Goal: Information Seeking & Learning: Compare options

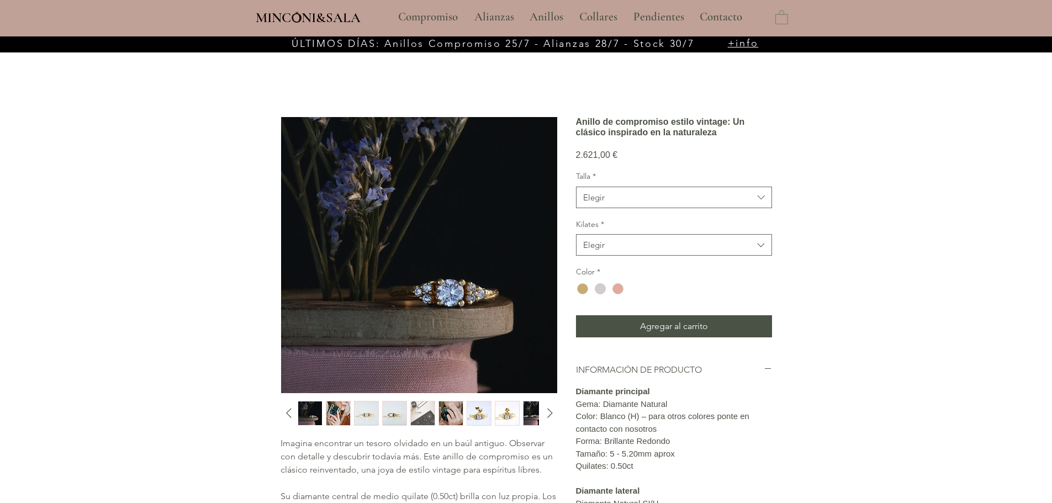
click at [371, 413] on img "button" at bounding box center [367, 414] width 24 height 24
click at [336, 416] on img "2 / 10" at bounding box center [338, 414] width 24 height 24
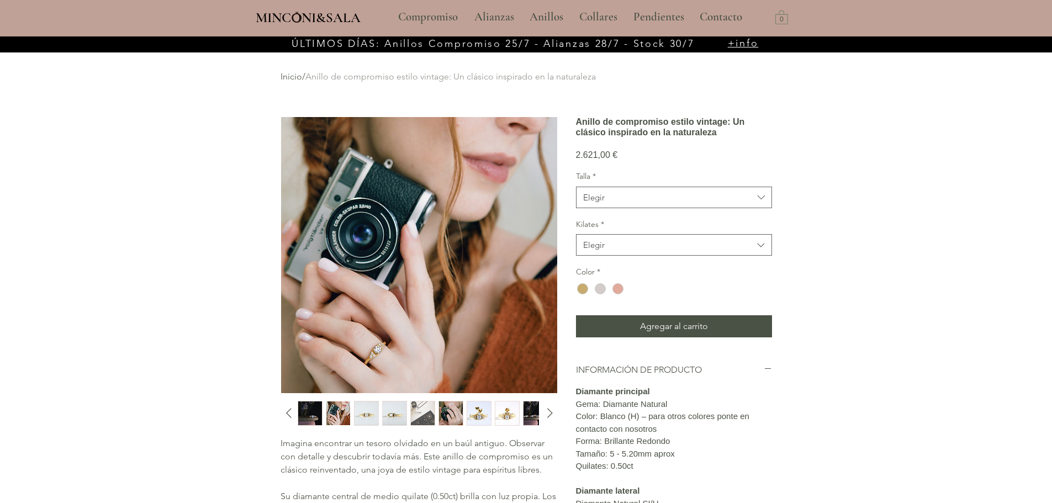
click at [369, 418] on img "3 / 10" at bounding box center [367, 414] width 24 height 24
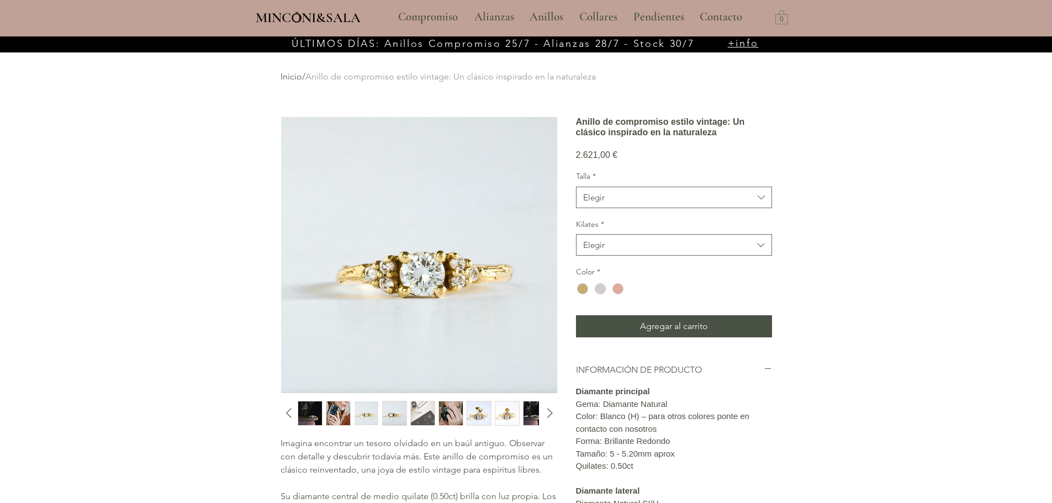
click at [398, 416] on img "4 / 10" at bounding box center [395, 414] width 24 height 24
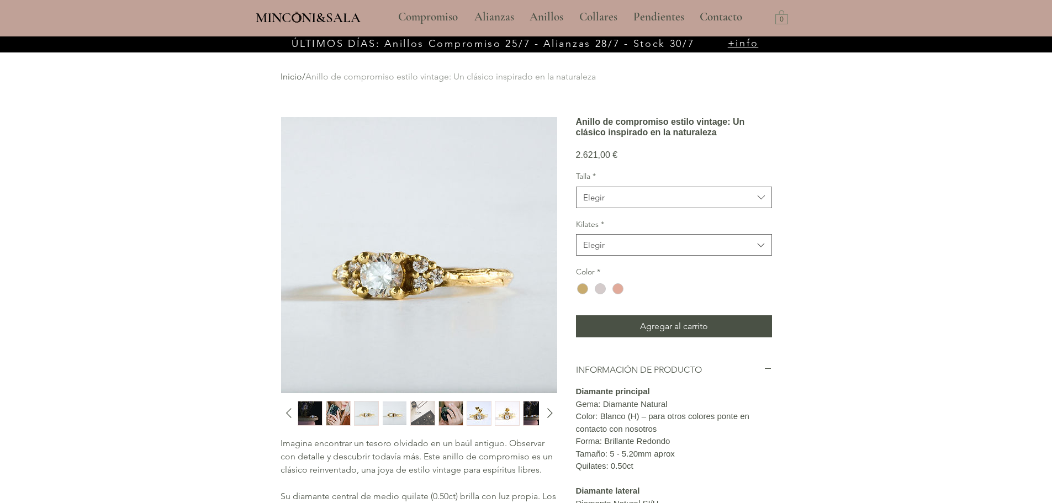
click at [426, 414] on img "5 / 10" at bounding box center [423, 414] width 24 height 24
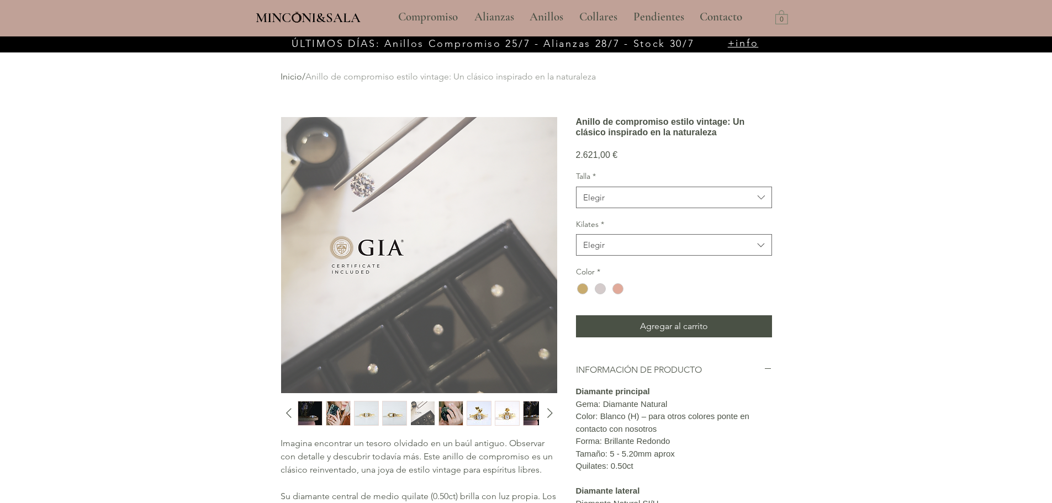
click at [452, 414] on img "6 / 10" at bounding box center [451, 414] width 24 height 24
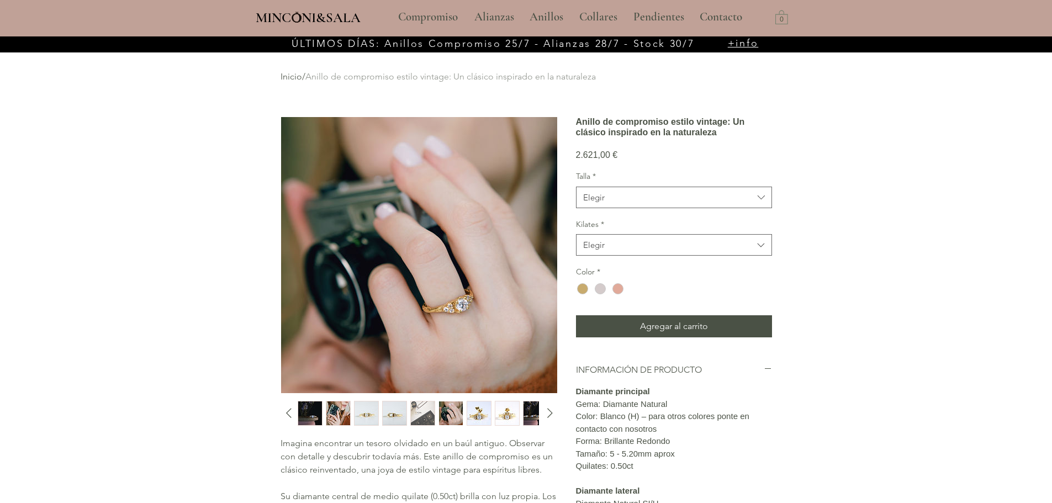
click at [489, 416] on img "7 / 10" at bounding box center [479, 414] width 24 height 24
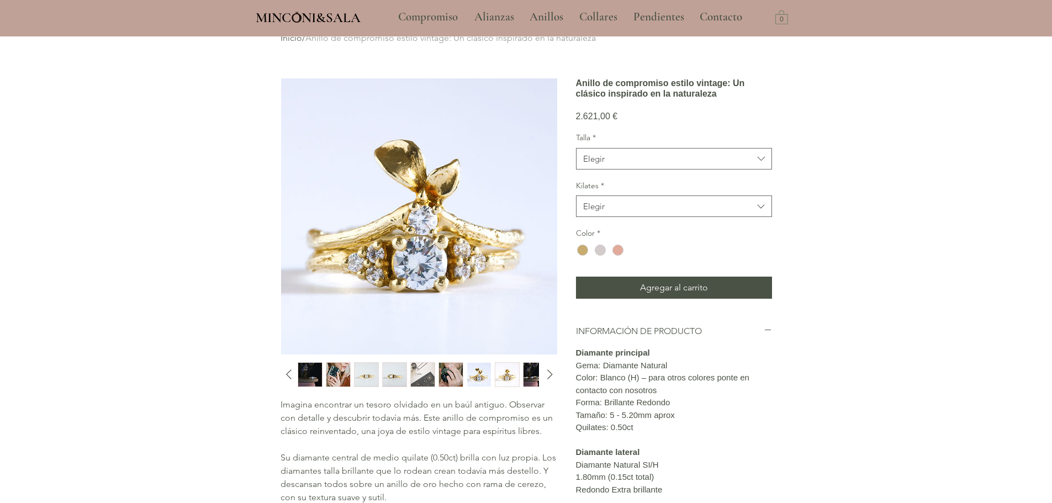
scroll to position [55, 0]
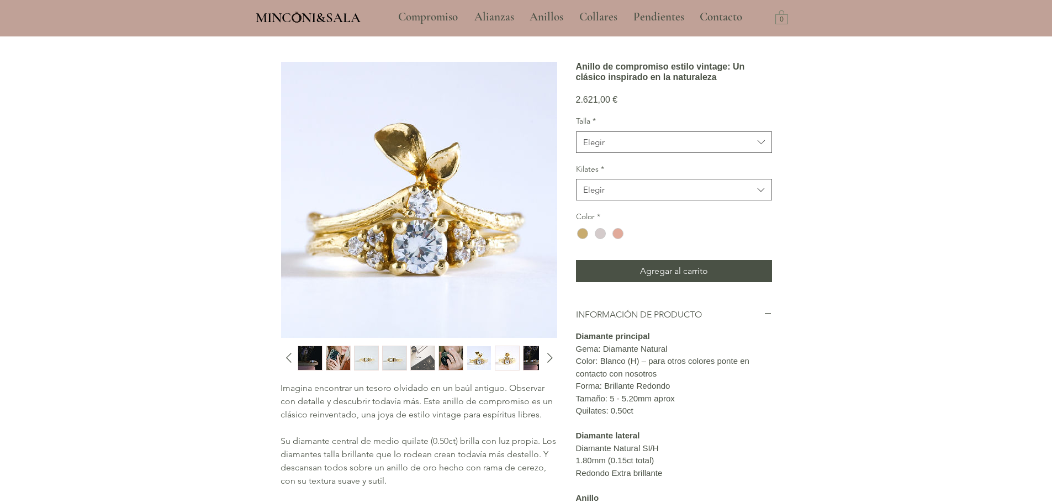
click at [357, 355] on img "3 / 10" at bounding box center [367, 358] width 24 height 24
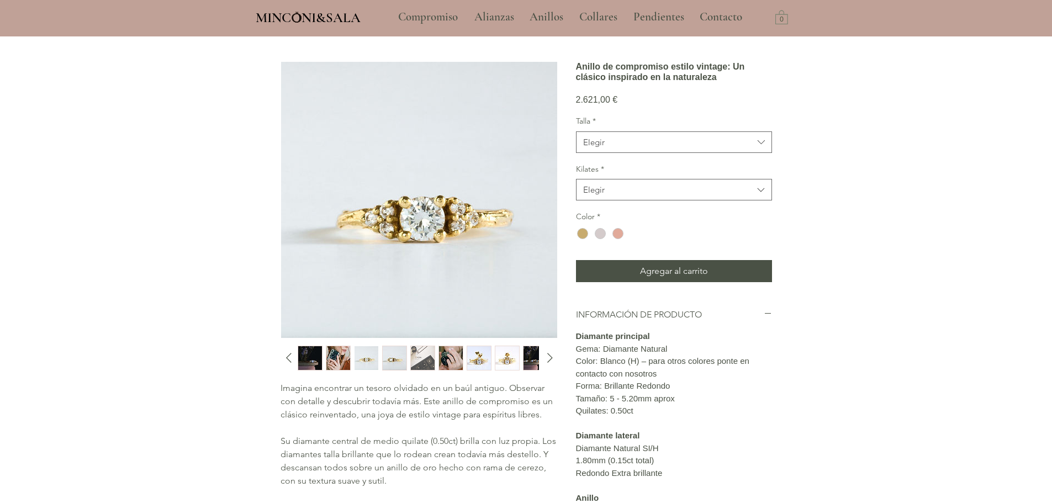
click at [337, 359] on img "2 / 10" at bounding box center [338, 358] width 24 height 24
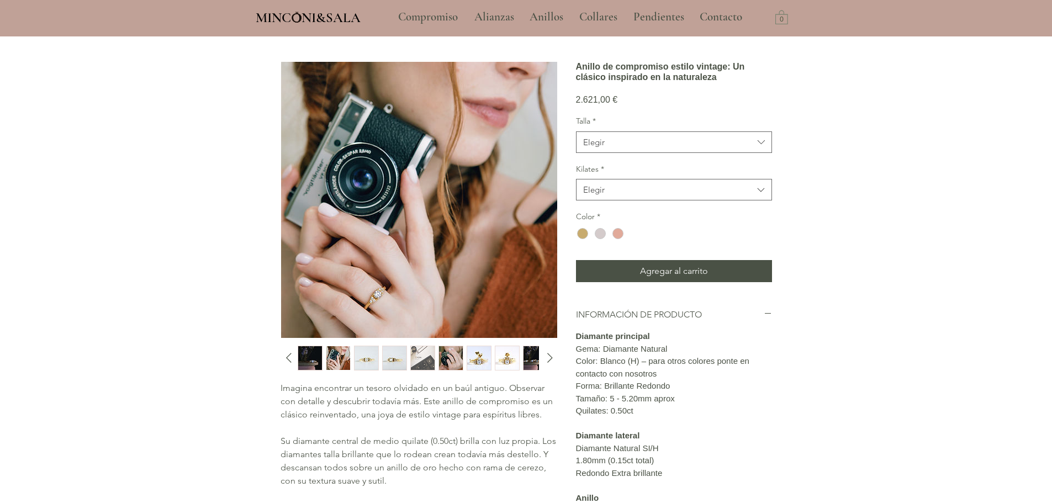
click at [445, 357] on img "6 / 10" at bounding box center [451, 358] width 24 height 24
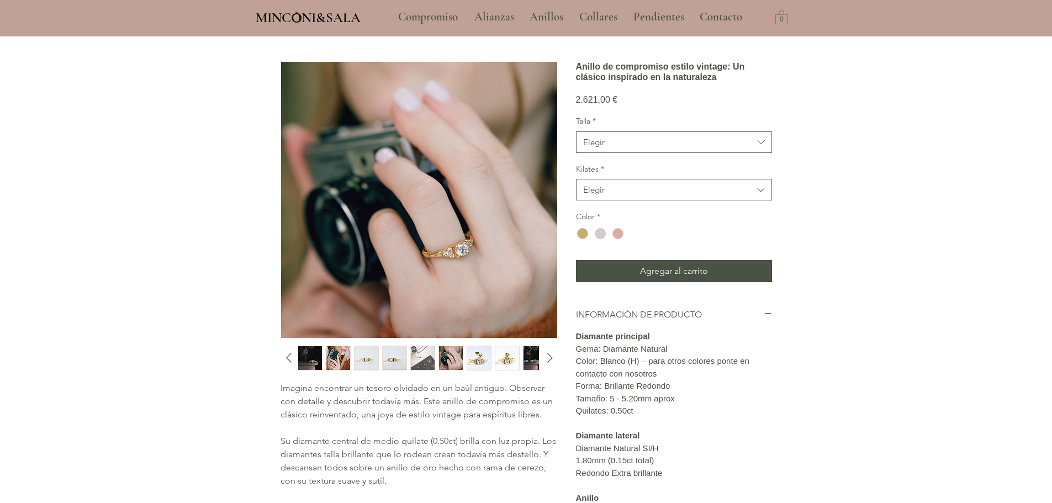
click at [471, 358] on img "7 / 10" at bounding box center [479, 358] width 24 height 24
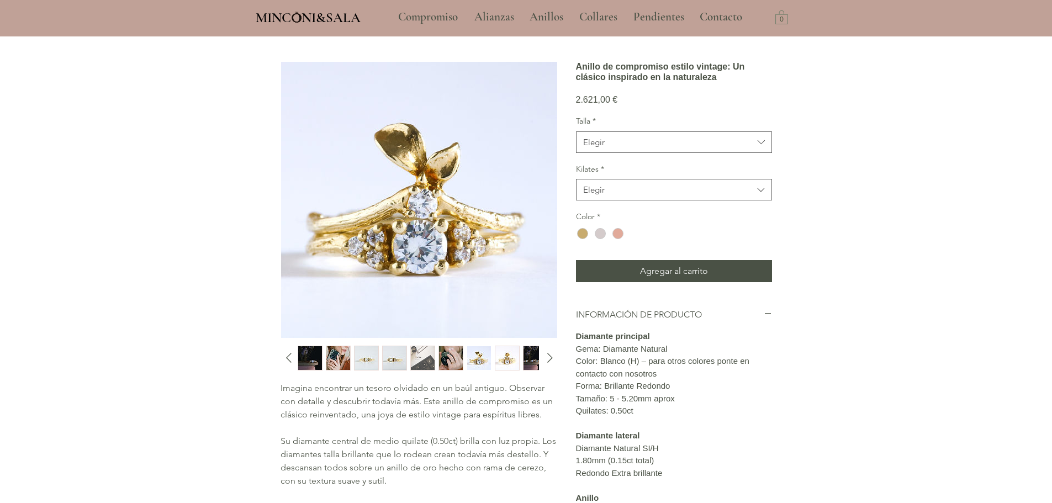
click at [505, 359] on img "8 / 10" at bounding box center [507, 358] width 24 height 24
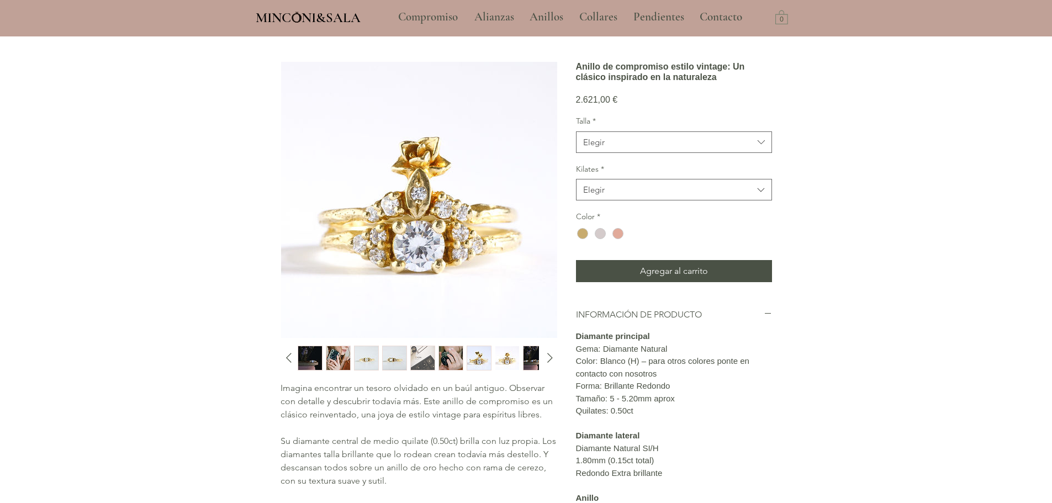
click at [532, 358] on img "9 / 10" at bounding box center [536, 358] width 24 height 24
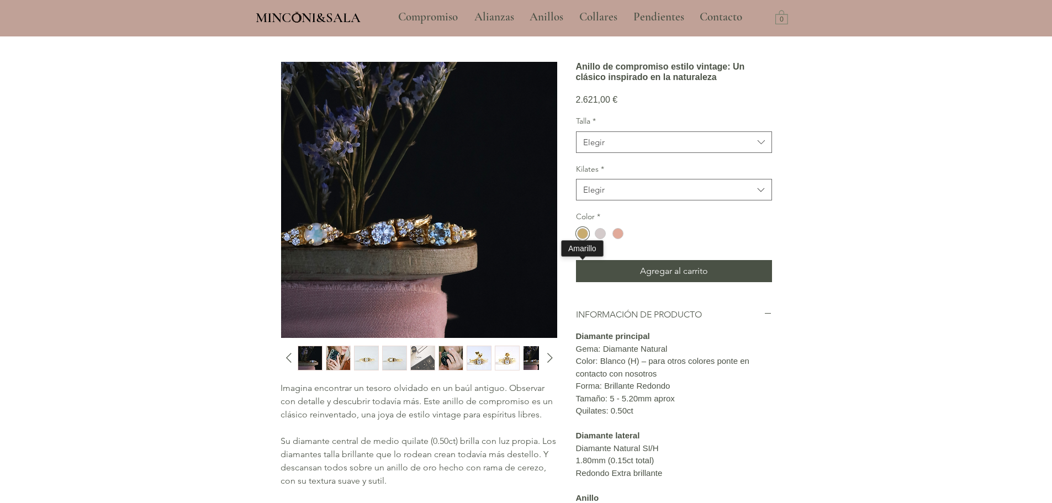
click at [587, 239] on div "main content" at bounding box center [582, 233] width 11 height 11
click at [599, 239] on div "main content" at bounding box center [600, 233] width 11 height 11
click at [619, 239] on div "main content" at bounding box center [618, 233] width 11 height 11
click at [550, 351] on icon "Diapositiva siguiente" at bounding box center [550, 358] width 17 height 17
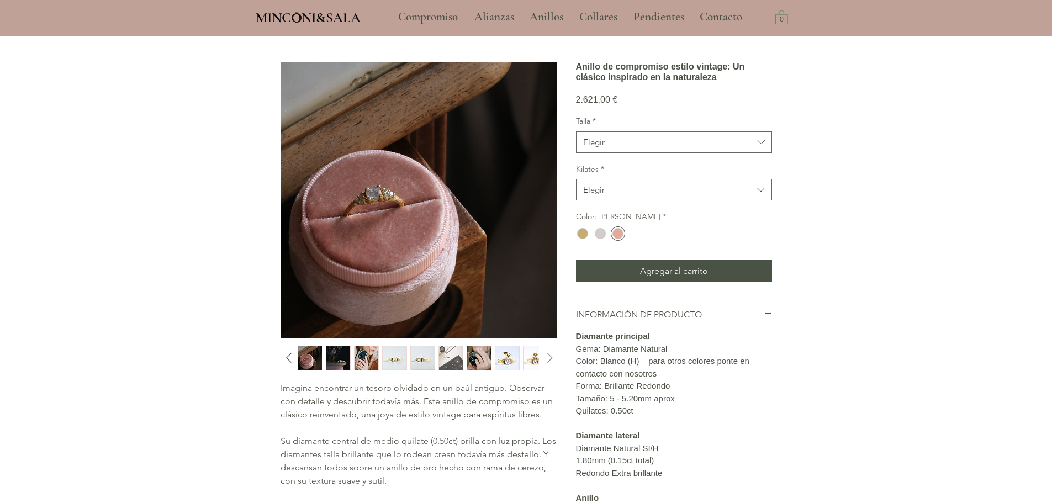
click at [550, 355] on icon "Diapositiva siguiente" at bounding box center [550, 358] width 17 height 17
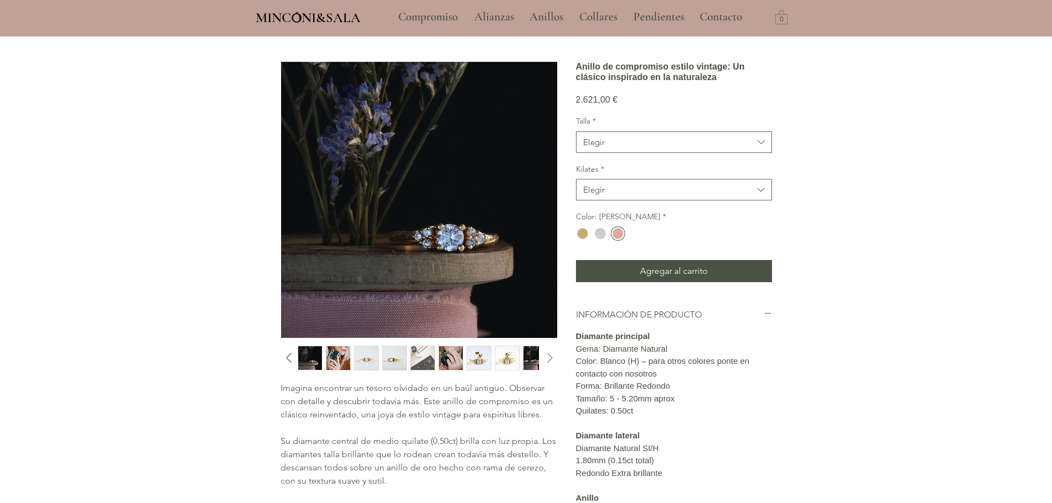
click at [550, 355] on icon "Diapositiva siguiente" at bounding box center [550, 358] width 17 height 17
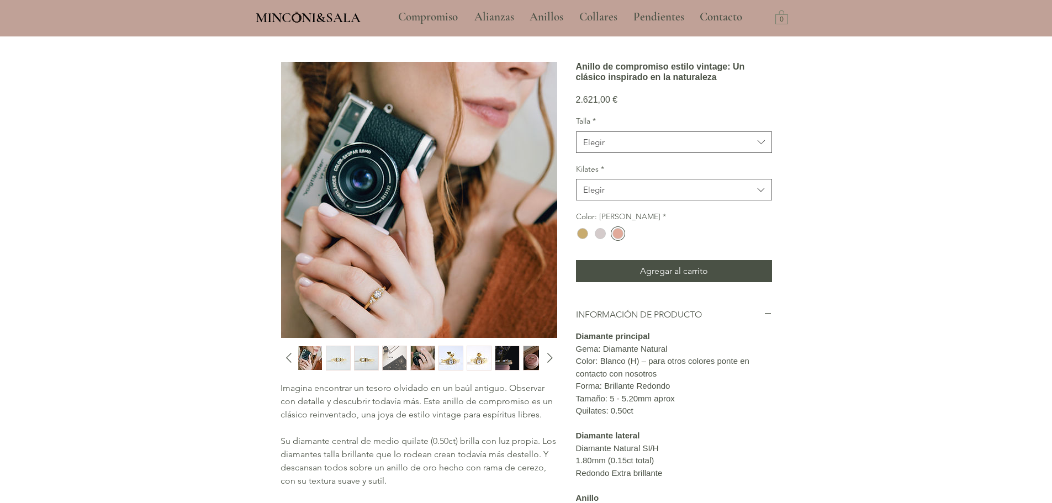
click at [348, 294] on img "main content" at bounding box center [419, 200] width 276 height 276
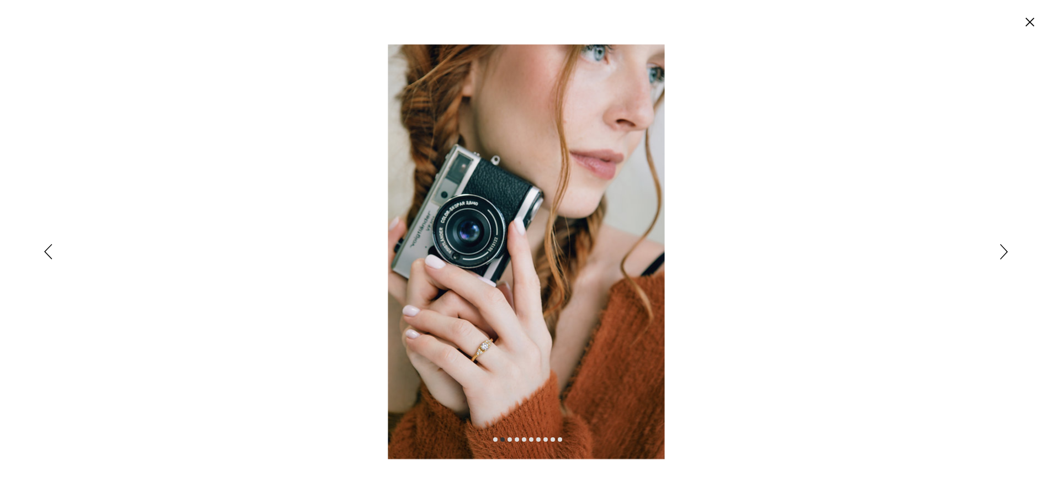
scroll to position [0, 0]
click at [481, 329] on img "Expanded image viewer" at bounding box center [530, 251] width 277 height 415
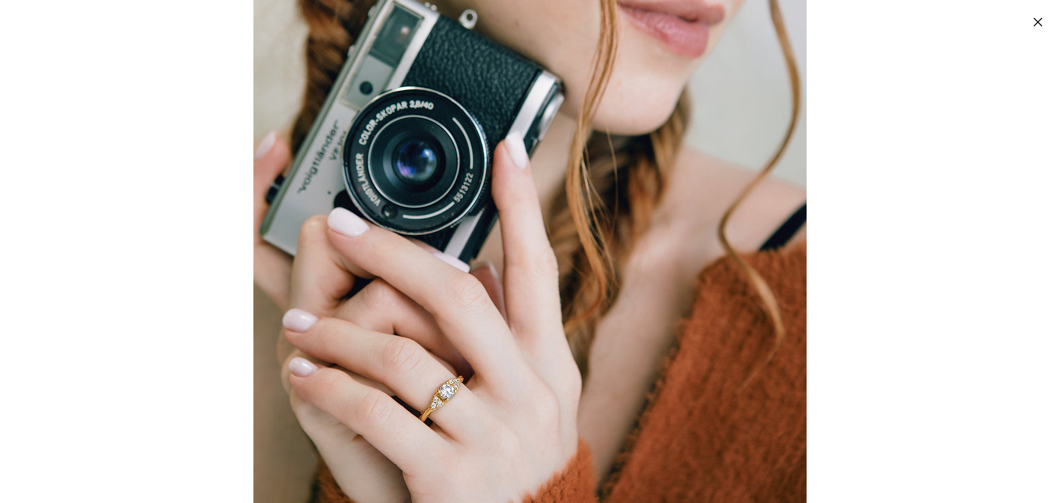
click at [452, 378] on img "Expanded image viewer" at bounding box center [530, 203] width 553 height 830
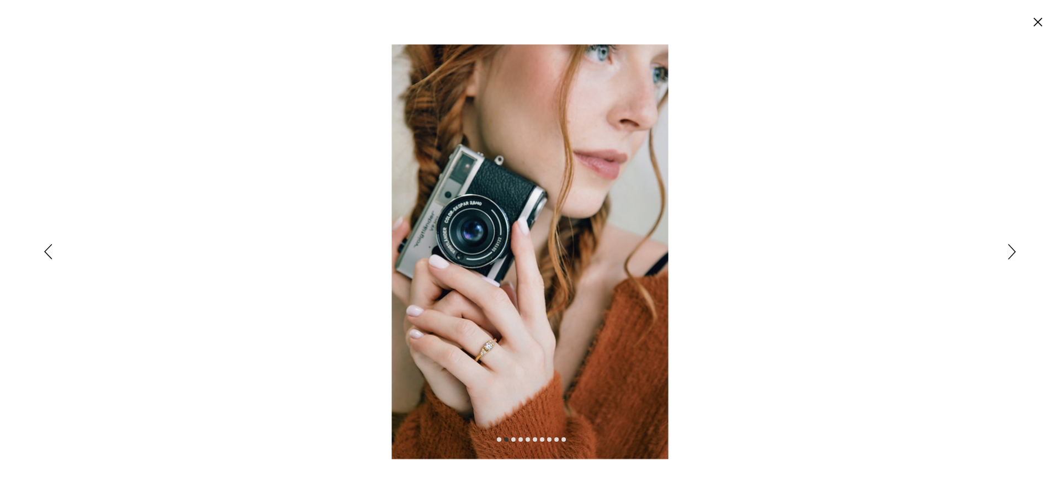
click at [457, 368] on img "Expanded image viewer" at bounding box center [530, 251] width 277 height 415
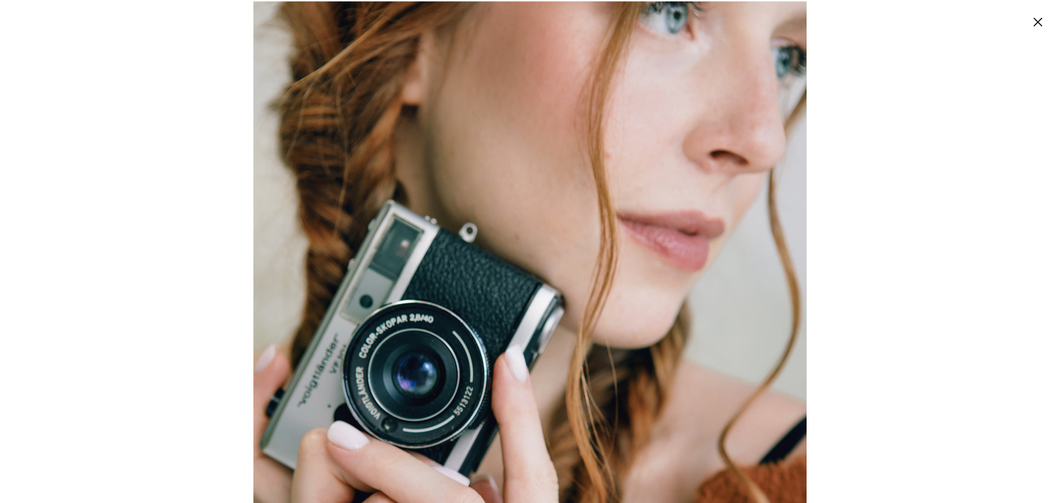
click at [1037, 21] on icon "Cerrar" at bounding box center [1038, 22] width 9 height 9
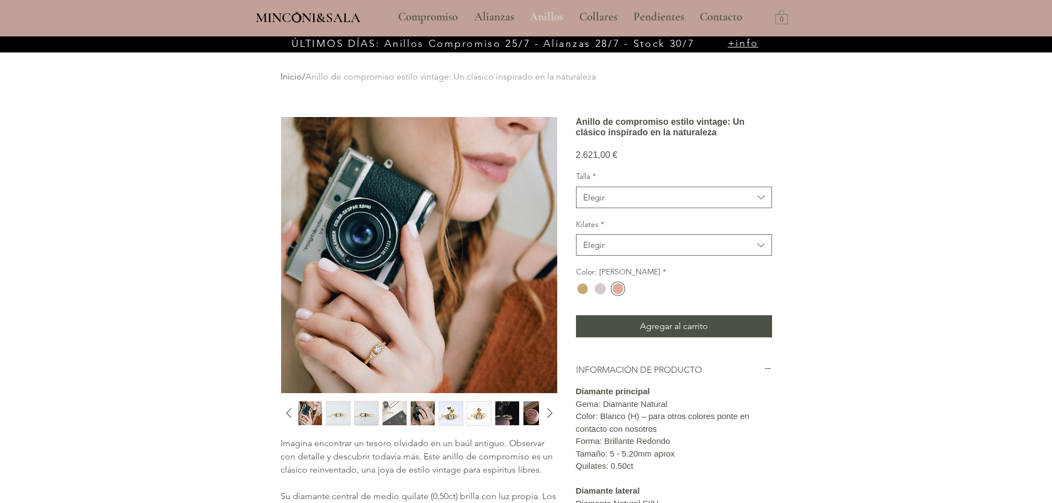
click at [540, 19] on p "Anillos" at bounding box center [546, 17] width 45 height 28
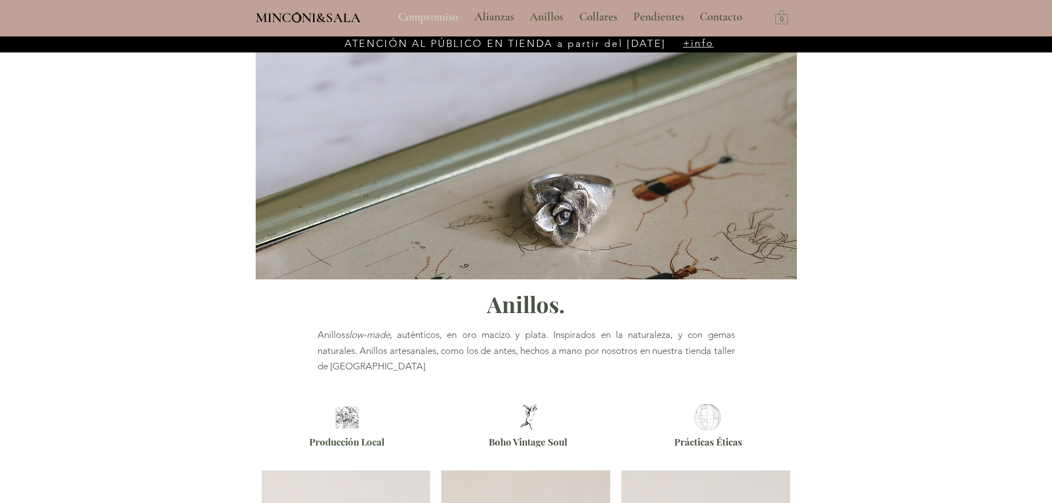
click at [443, 18] on p "Compromiso" at bounding box center [428, 17] width 71 height 28
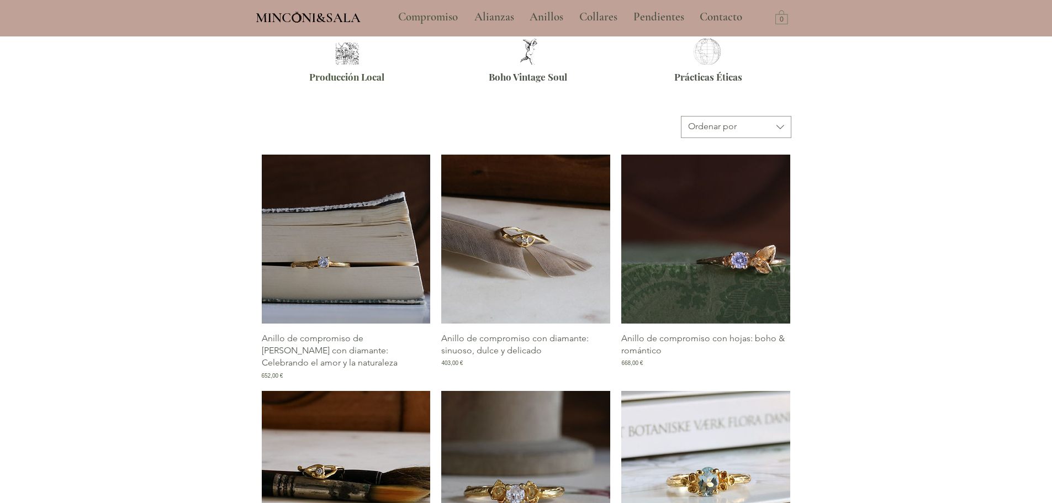
scroll to position [552, 0]
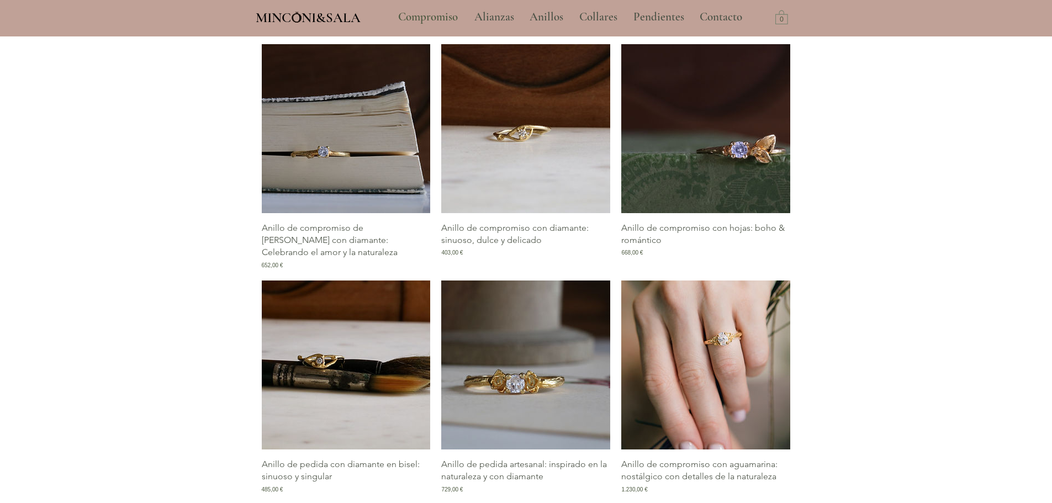
click at [714, 392] on img "Galería de Anillo de compromiso con aguamarina: nostálgico con detalles de la n…" at bounding box center [705, 365] width 169 height 169
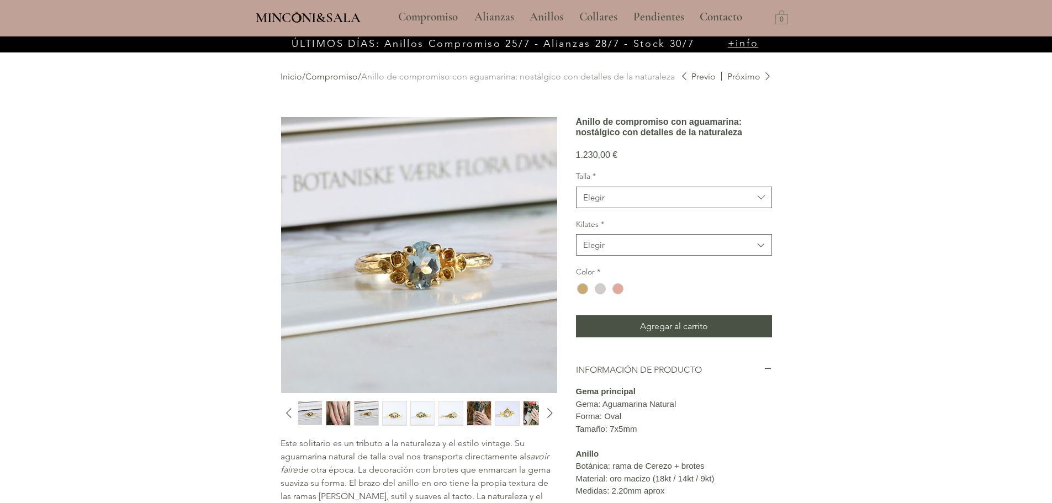
click at [343, 414] on img "2 / 12" at bounding box center [338, 414] width 24 height 24
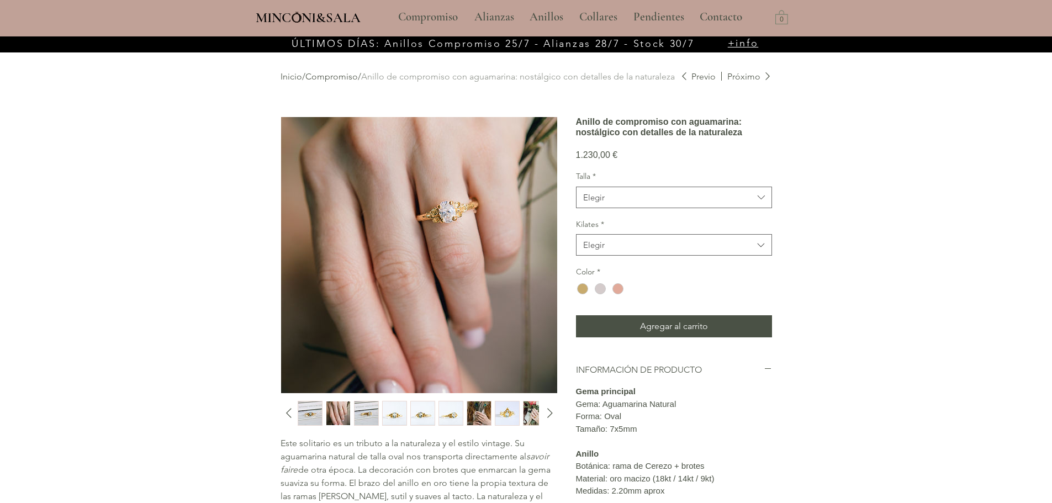
click at [369, 413] on img "3 / 12" at bounding box center [367, 414] width 24 height 24
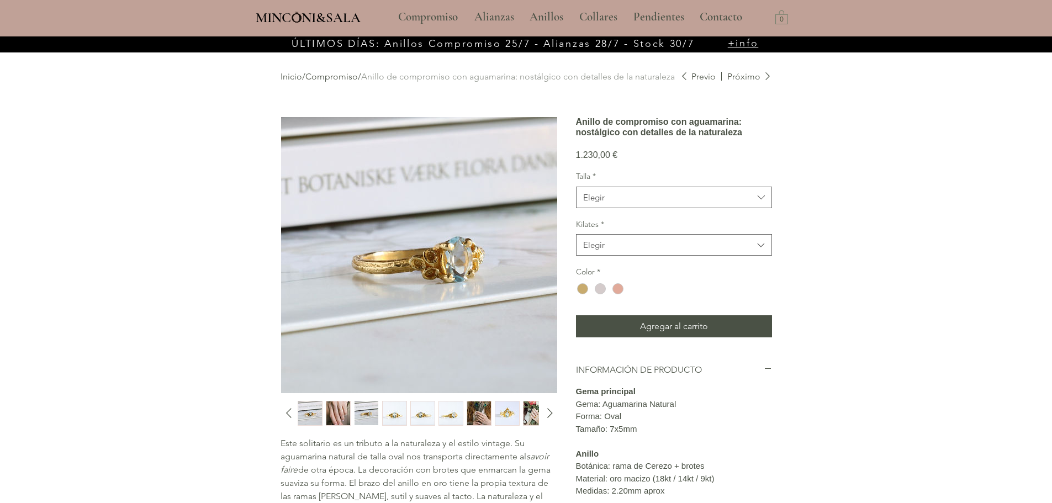
click at [394, 412] on img "4 / 12" at bounding box center [395, 414] width 24 height 24
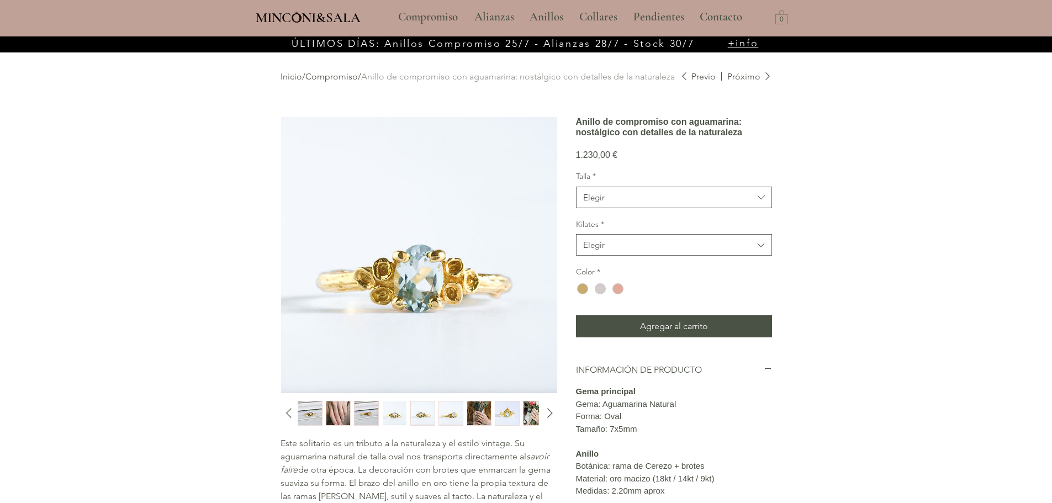
click at [432, 411] on img "5 / 12" at bounding box center [423, 414] width 24 height 24
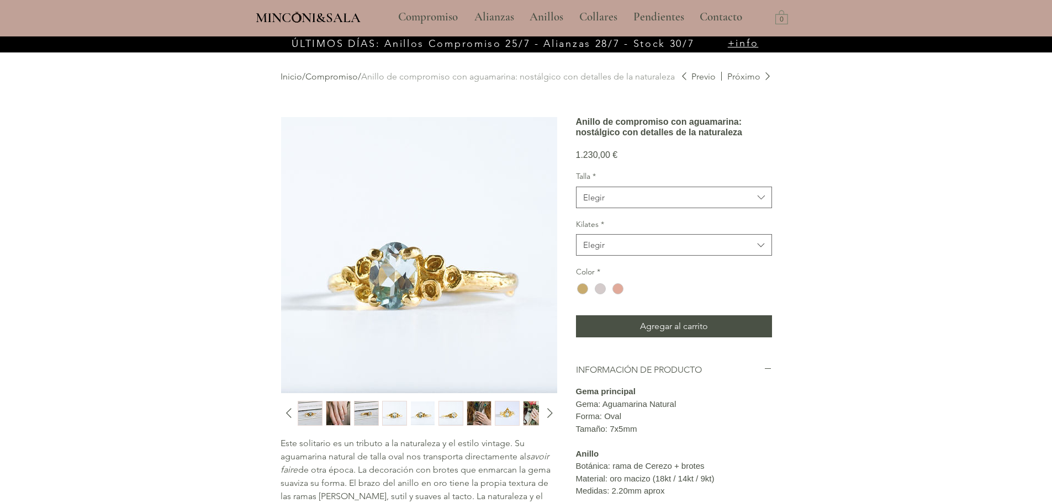
click at [465, 411] on div "main content" at bounding box center [418, 413] width 240 height 25
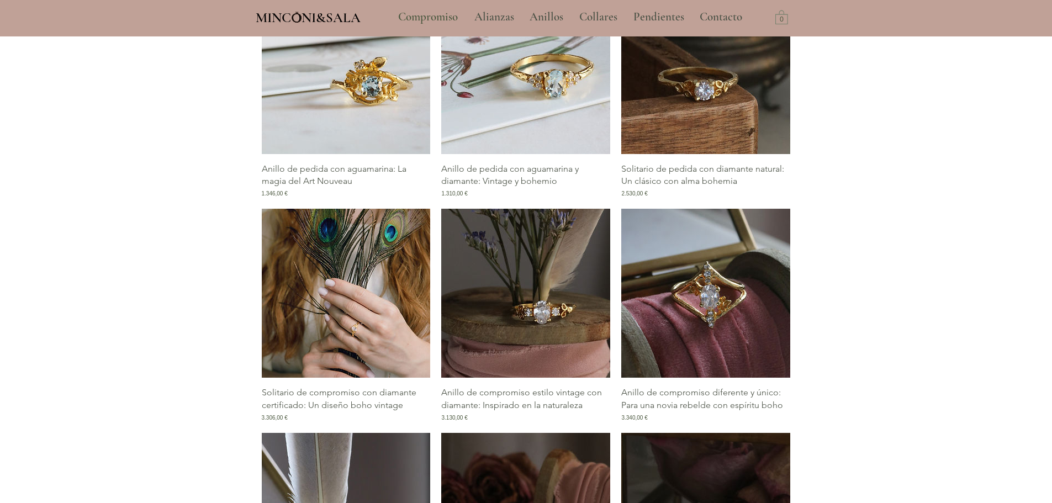
scroll to position [1082, 0]
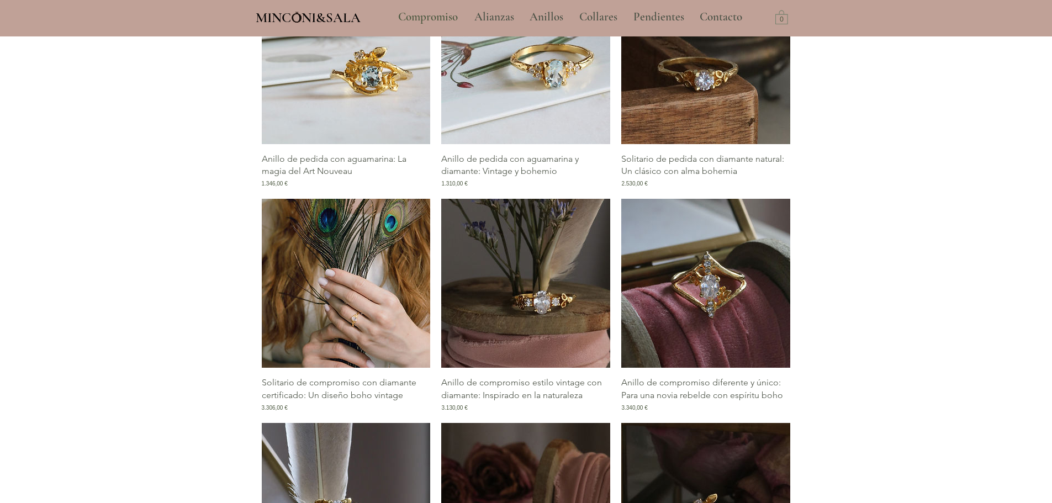
click at [370, 332] on img "Galería de Solitario de compromiso con diamante certificado: Un diseño boho vin…" at bounding box center [346, 283] width 169 height 169
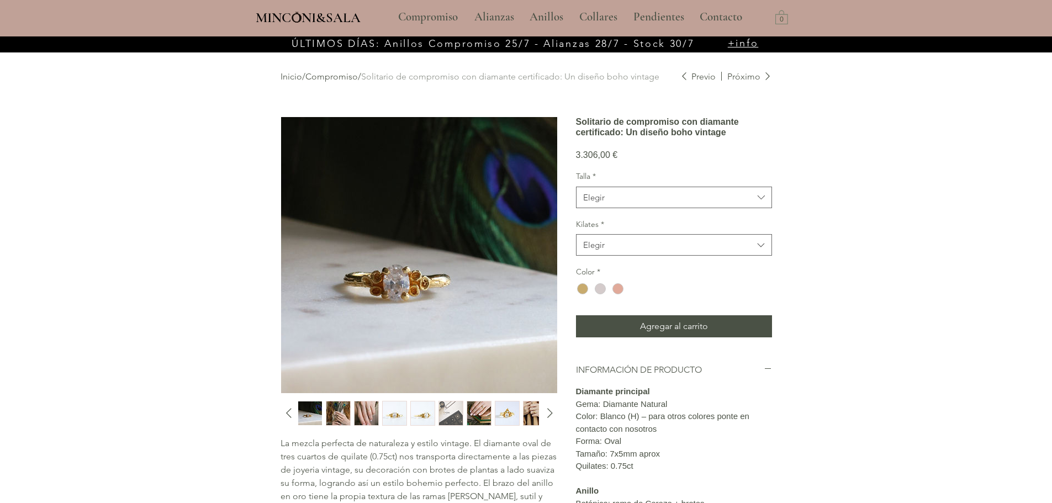
click at [338, 417] on img "2 / 13" at bounding box center [338, 414] width 24 height 24
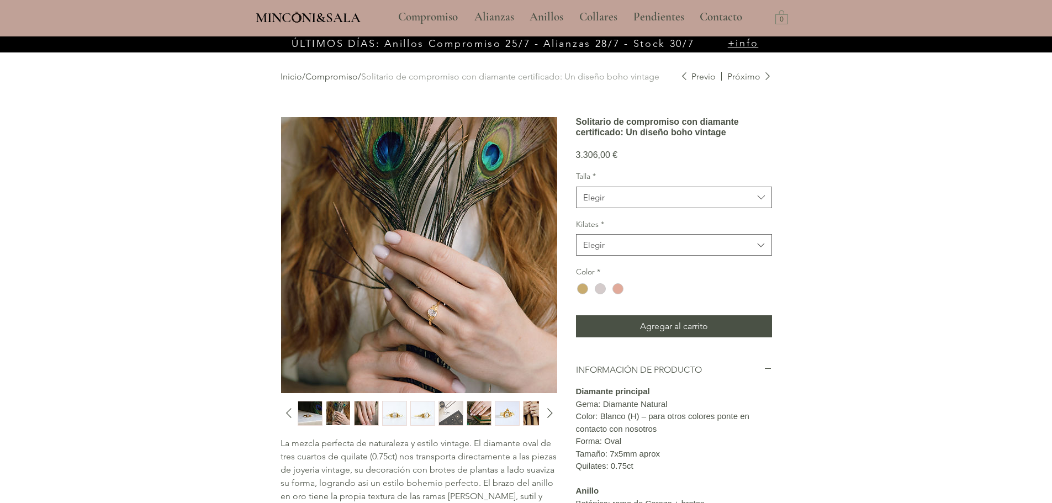
click at [394, 420] on img "4 / 13" at bounding box center [395, 414] width 24 height 24
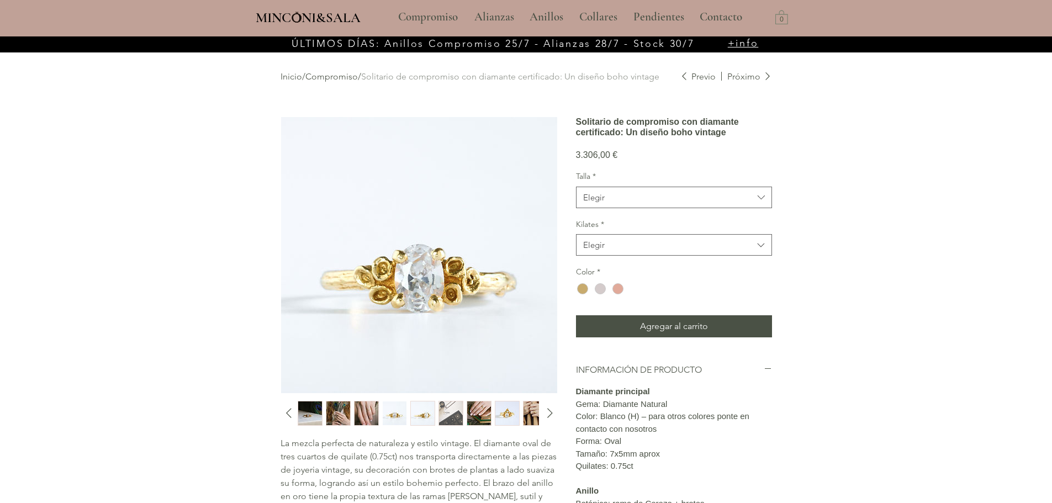
click at [415, 418] on img "5 / 13" at bounding box center [423, 414] width 24 height 24
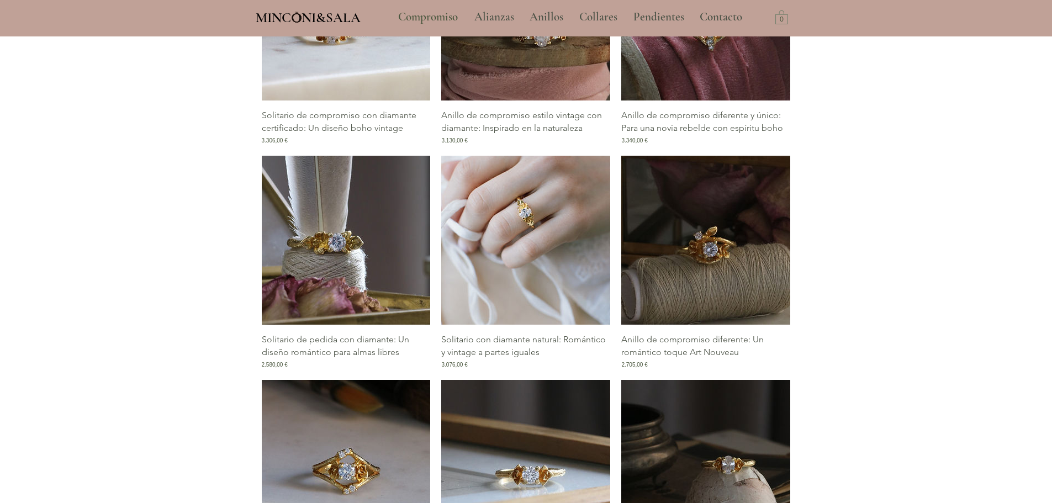
scroll to position [1374, 0]
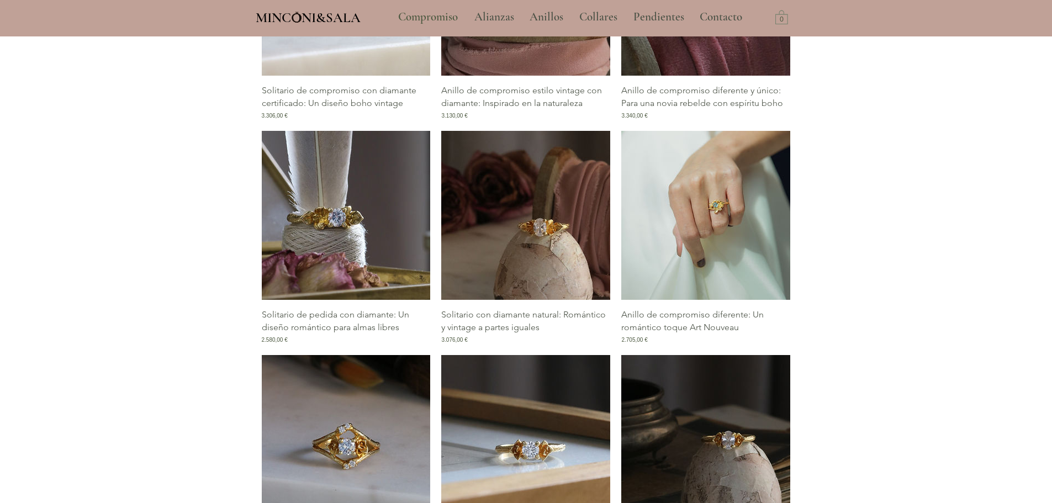
click at [719, 226] on img "Galería de Anillo de compromiso diferente: Un romántico toque Art Nouveau" at bounding box center [705, 215] width 169 height 169
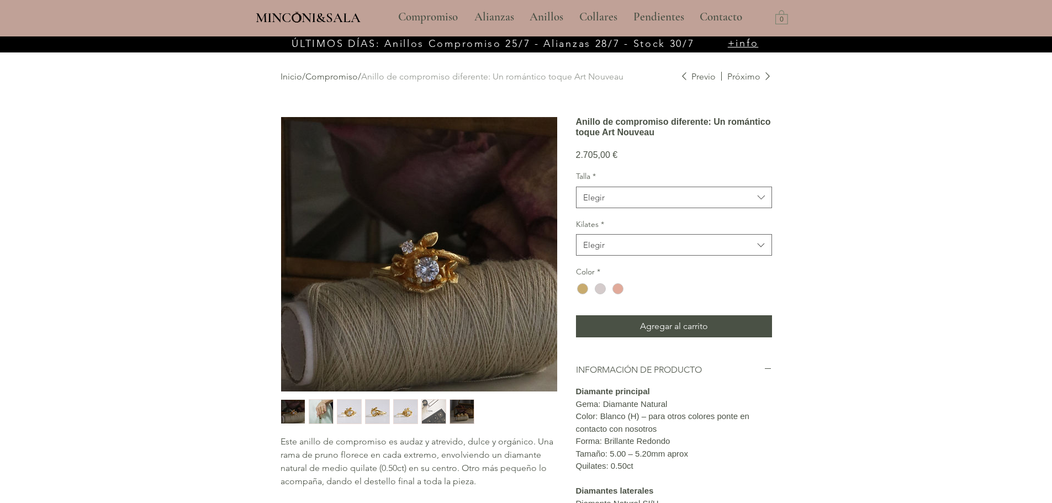
click at [317, 415] on img "2 / 7" at bounding box center [321, 412] width 24 height 24
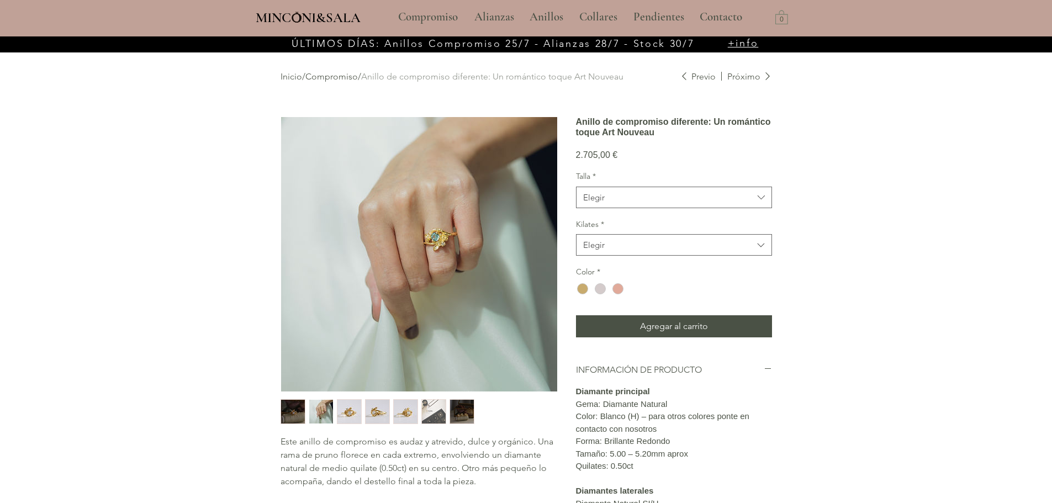
click at [354, 411] on img "3 / 7" at bounding box center [349, 412] width 24 height 24
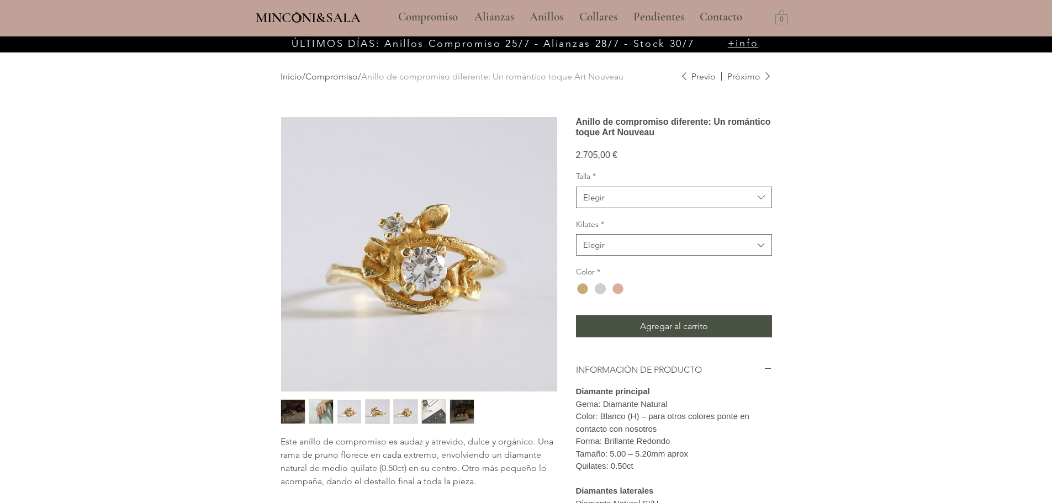
click at [371, 415] on img "4 / 7" at bounding box center [378, 412] width 24 height 24
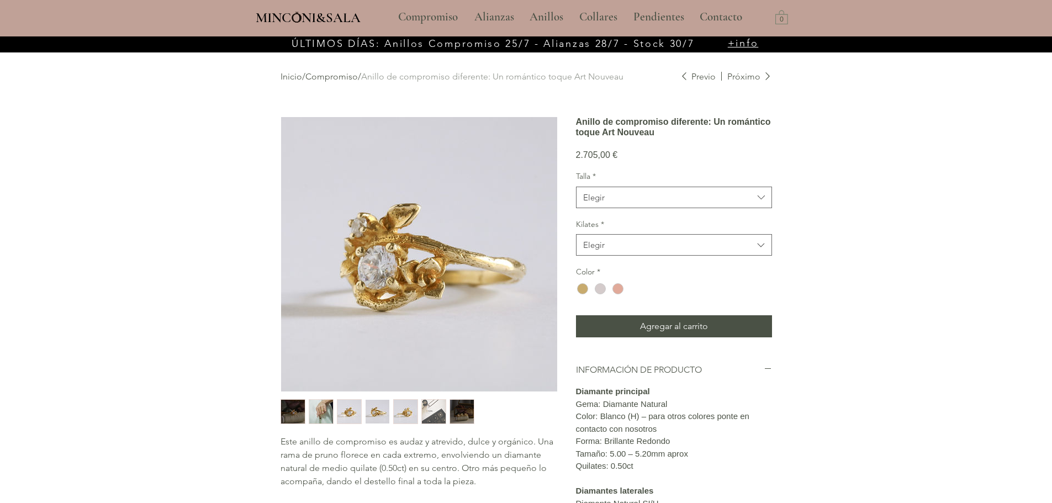
click at [388, 413] on img "4 / 7" at bounding box center [378, 412] width 24 height 24
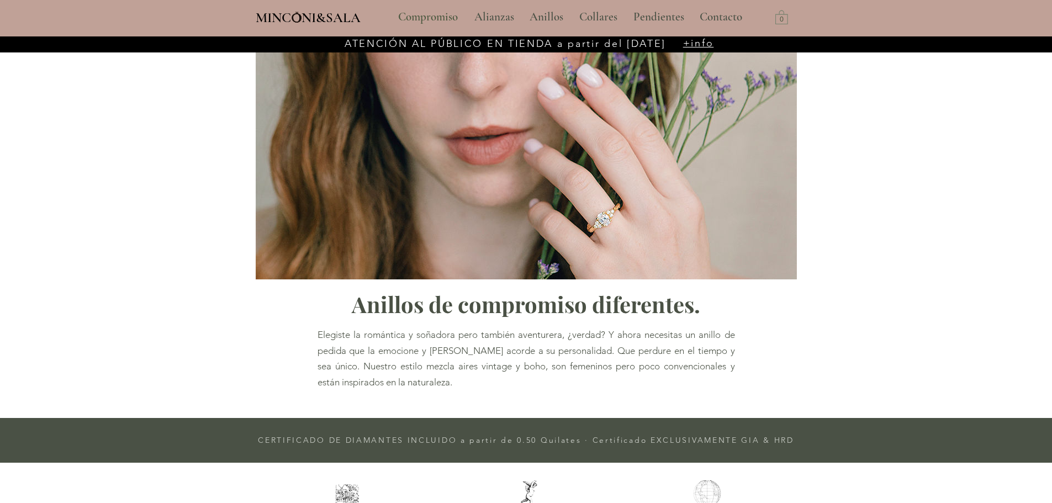
scroll to position [1382, 0]
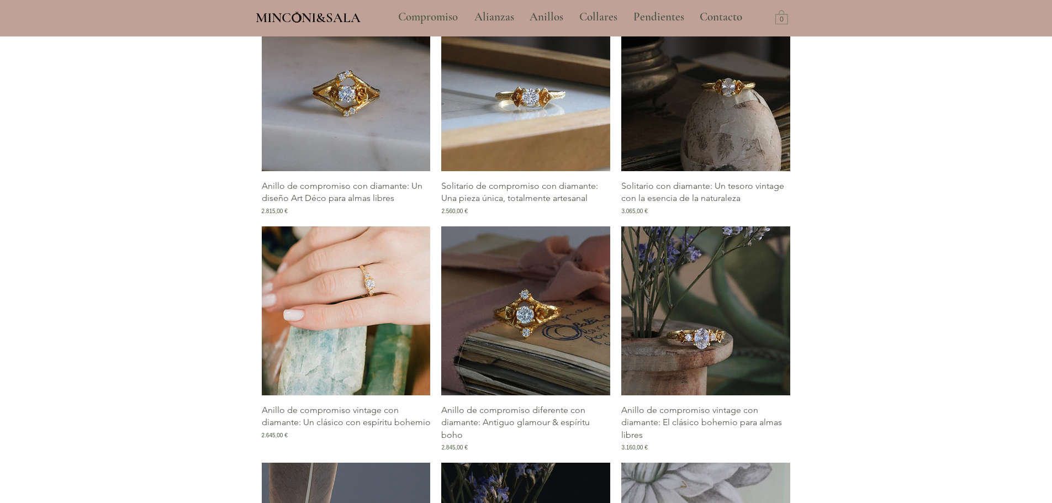
scroll to position [1714, 0]
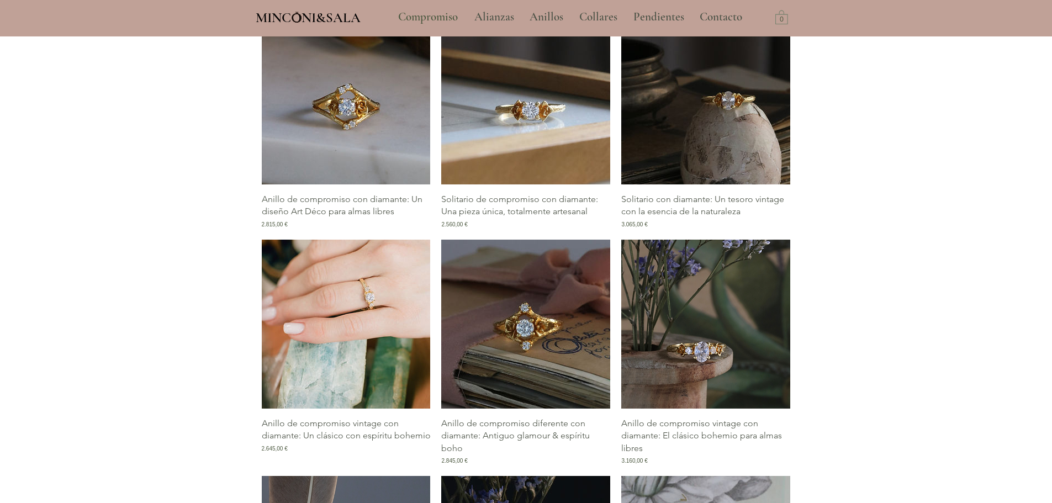
click at [378, 341] on img "Galería de Anillo de compromiso vintage con diamante: Un clásico con espíritu b…" at bounding box center [346, 324] width 169 height 169
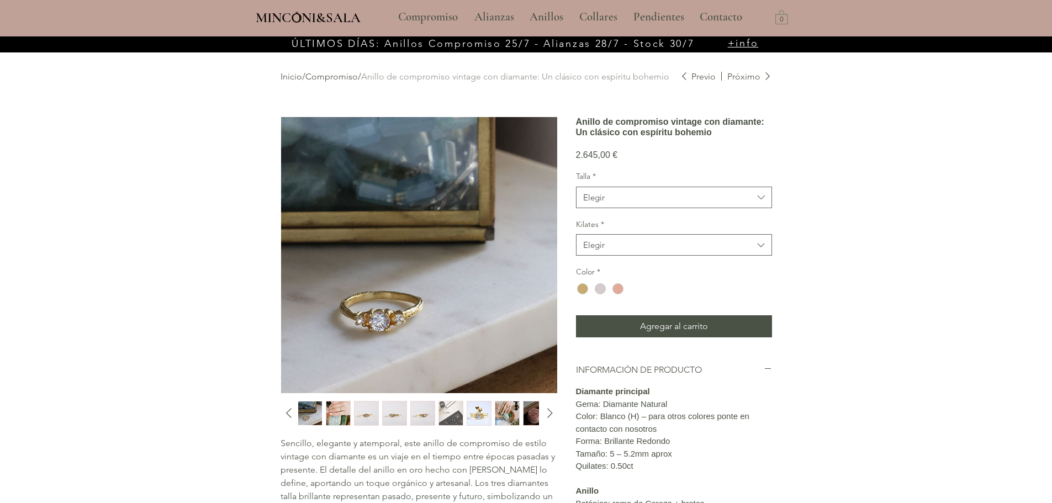
click at [331, 416] on img "2 / 12" at bounding box center [338, 414] width 24 height 24
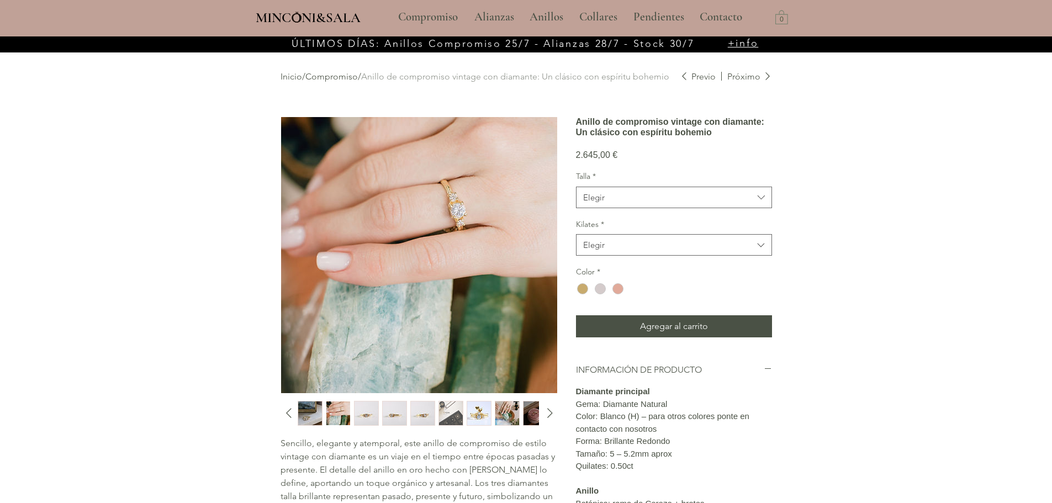
click at [376, 416] on img "3 / 12" at bounding box center [367, 414] width 24 height 24
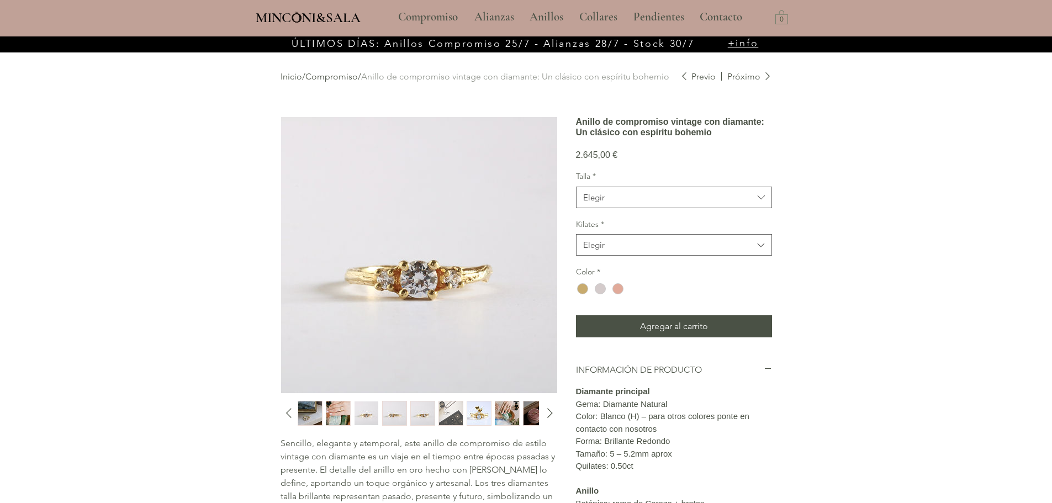
click at [392, 415] on img "4 / 12" at bounding box center [395, 414] width 24 height 24
click at [409, 415] on div "main content" at bounding box center [418, 413] width 240 height 25
click at [415, 416] on img "5 / 12" at bounding box center [423, 414] width 24 height 24
click at [358, 411] on img "3 / 12" at bounding box center [367, 414] width 24 height 24
click at [460, 411] on img "6 / 12" at bounding box center [451, 414] width 24 height 24
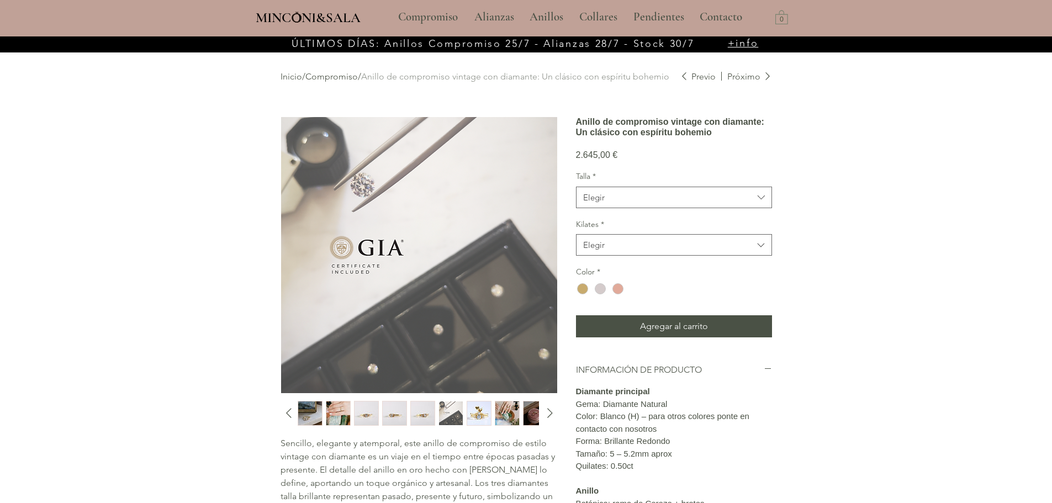
click at [479, 413] on img "7 / 12" at bounding box center [479, 414] width 24 height 24
